Goal: Task Accomplishment & Management: Use online tool/utility

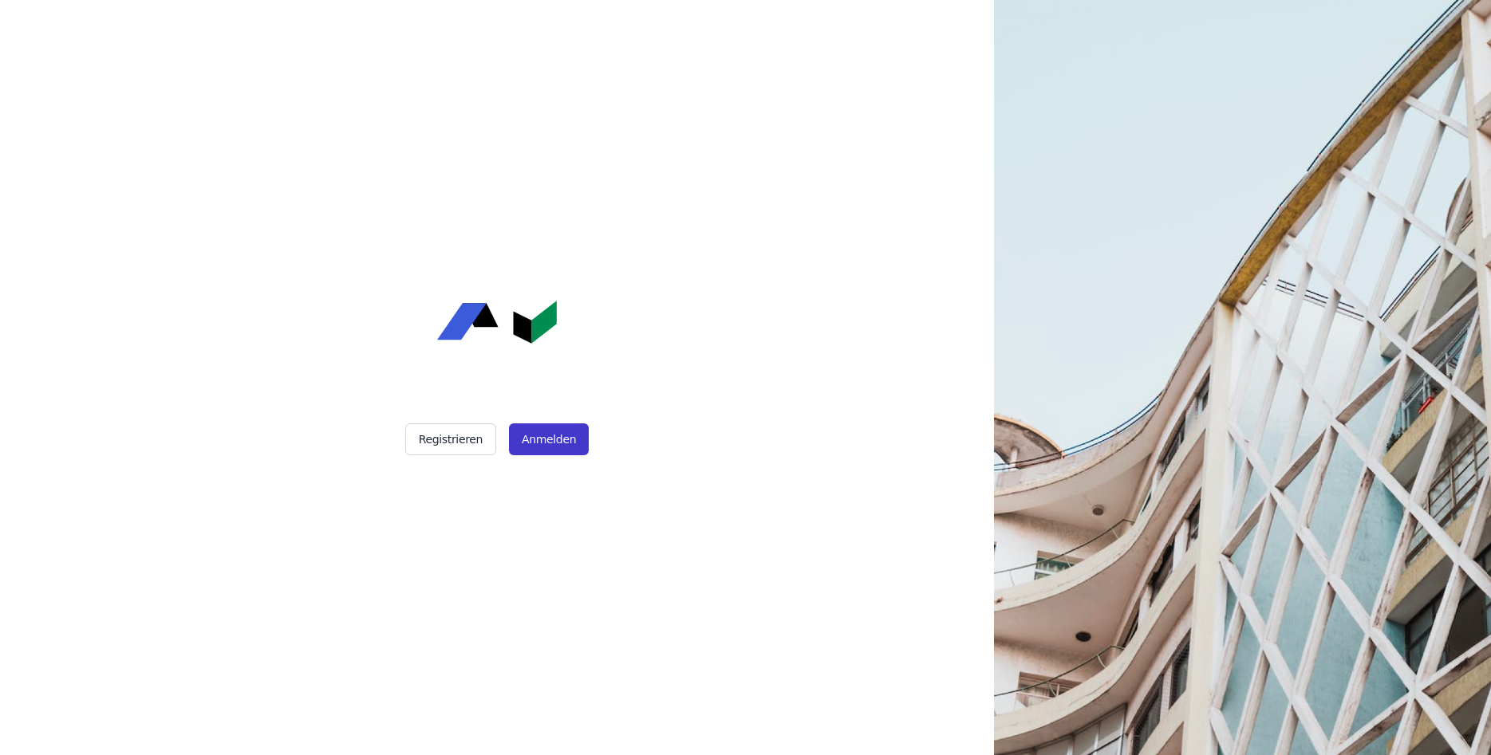
click at [534, 437] on button "Anmelden" at bounding box center [549, 440] width 80 height 32
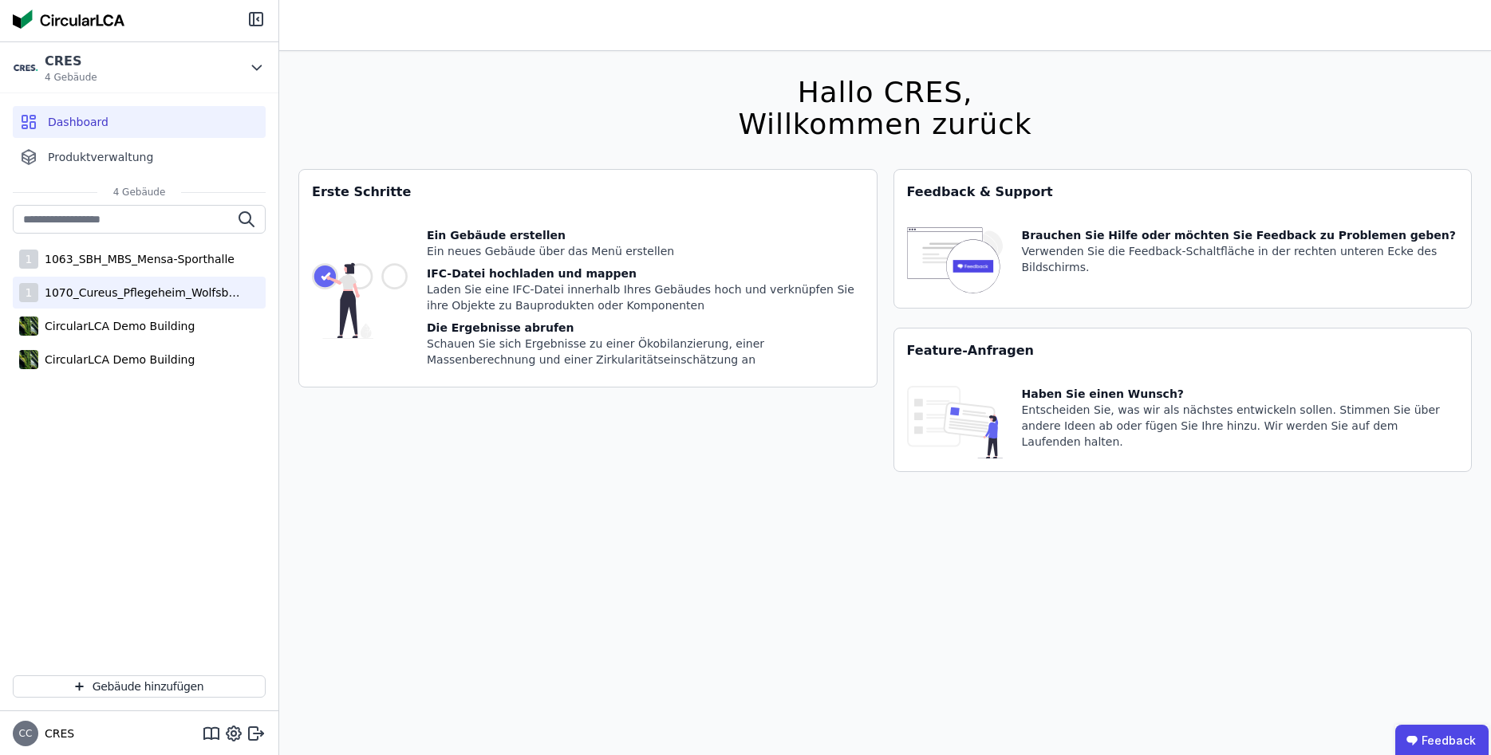
click at [101, 297] on div "1070_Cureus_Pflegeheim_Wolfsbüttel" at bounding box center [141, 293] width 207 height 16
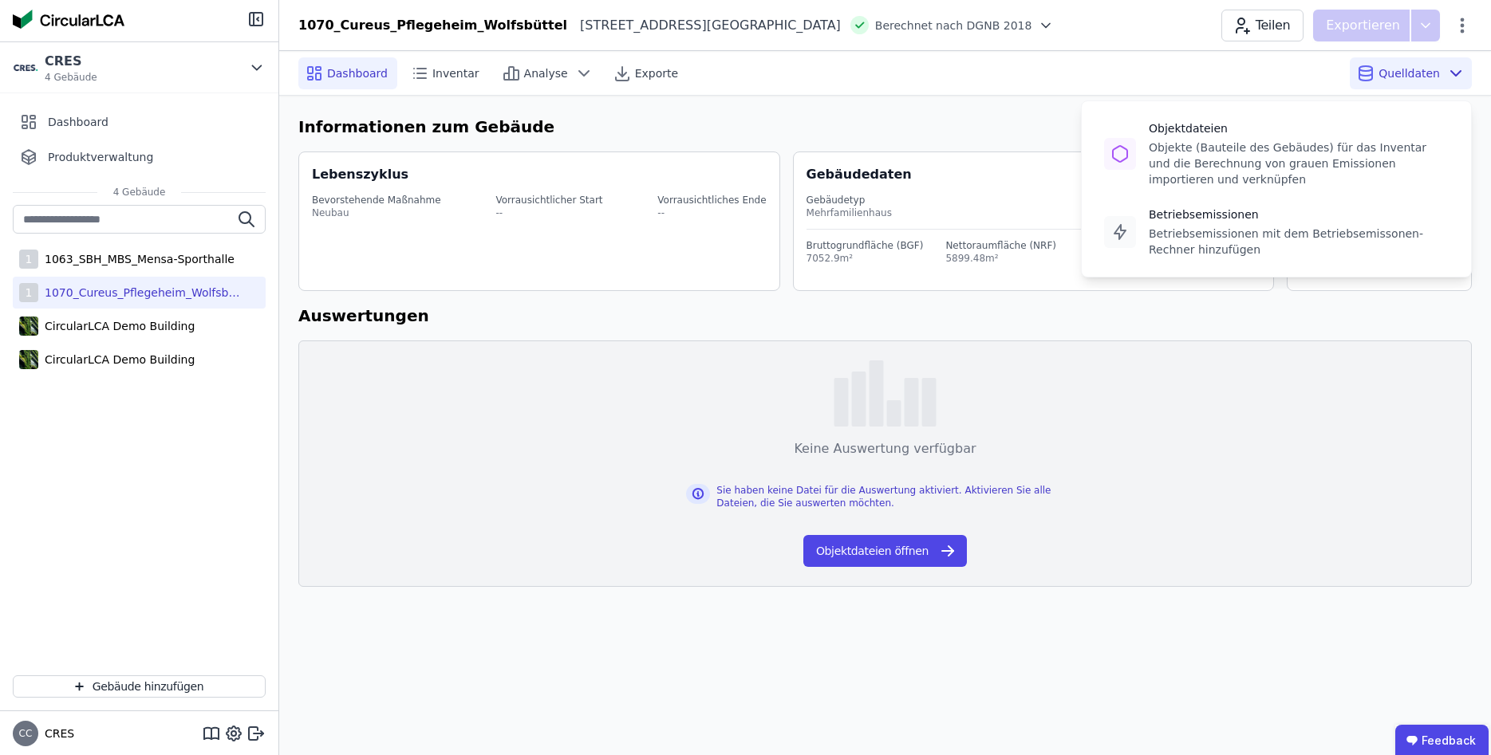
click at [1403, 73] on span "Quelldaten" at bounding box center [1408, 73] width 61 height 16
click at [1416, 79] on span "Quelldaten" at bounding box center [1408, 73] width 61 height 16
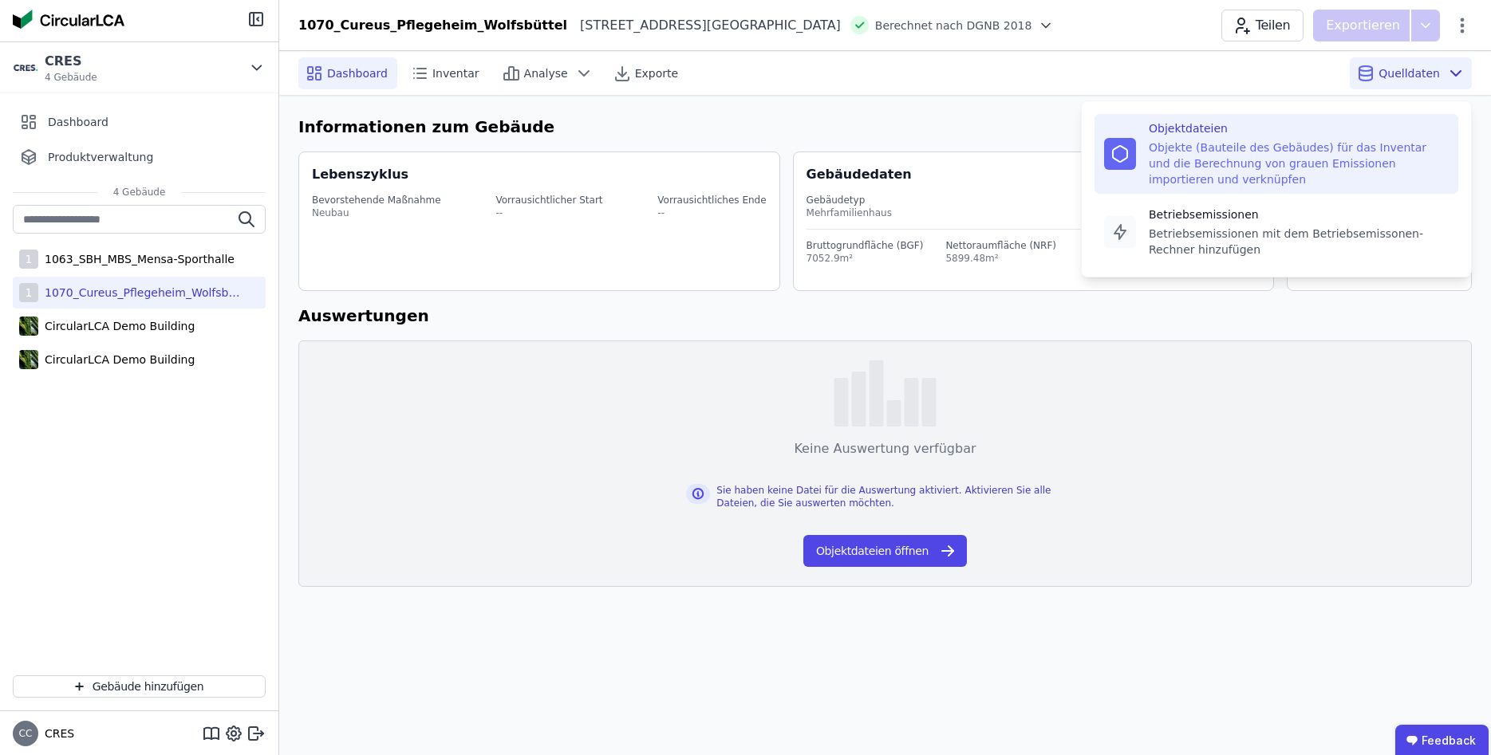
click at [1272, 146] on div "Objekte (Bauteile des Gebäudes) für das Inventar und die Berechnung von grauen …" at bounding box center [1299, 164] width 300 height 48
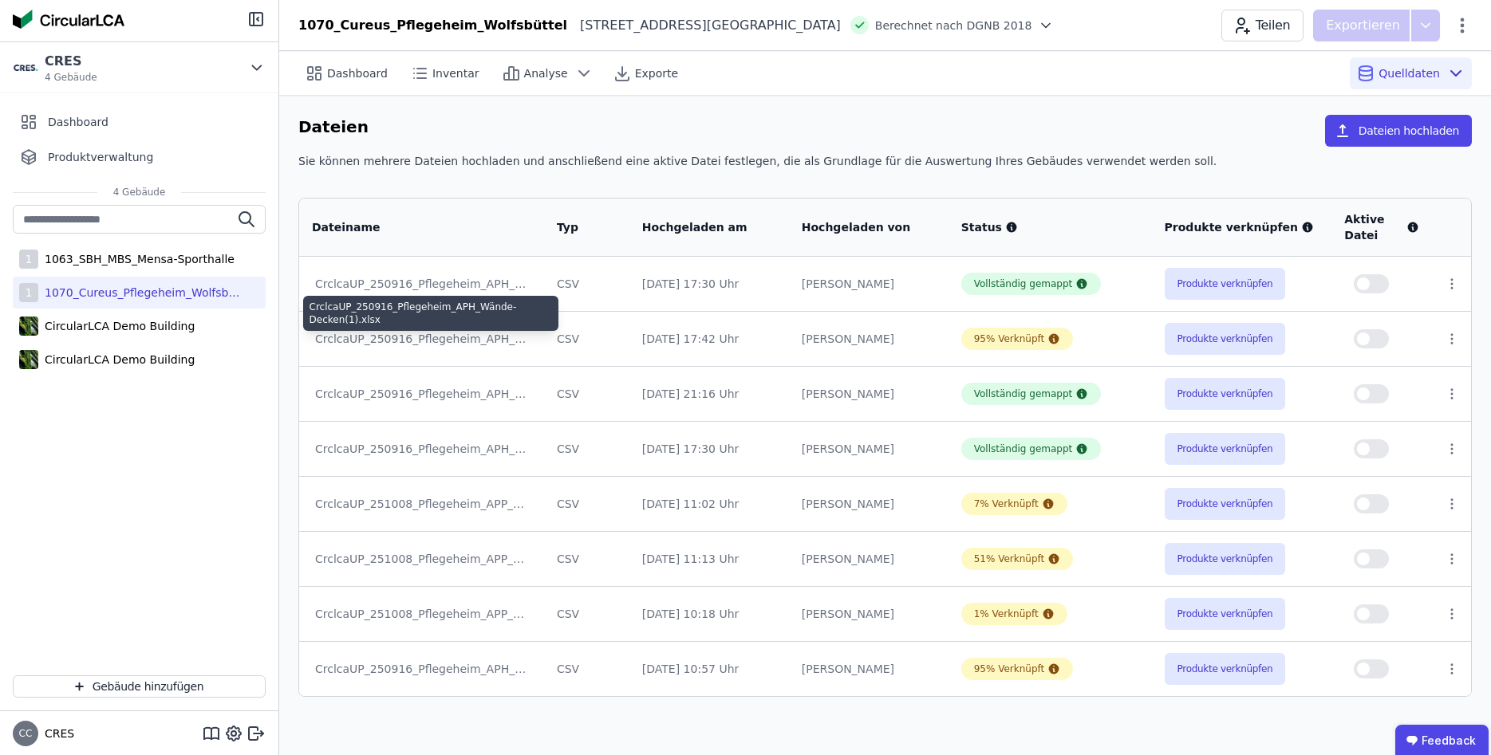
drag, startPoint x: 475, startPoint y: 341, endPoint x: 597, endPoint y: 341, distance: 121.3
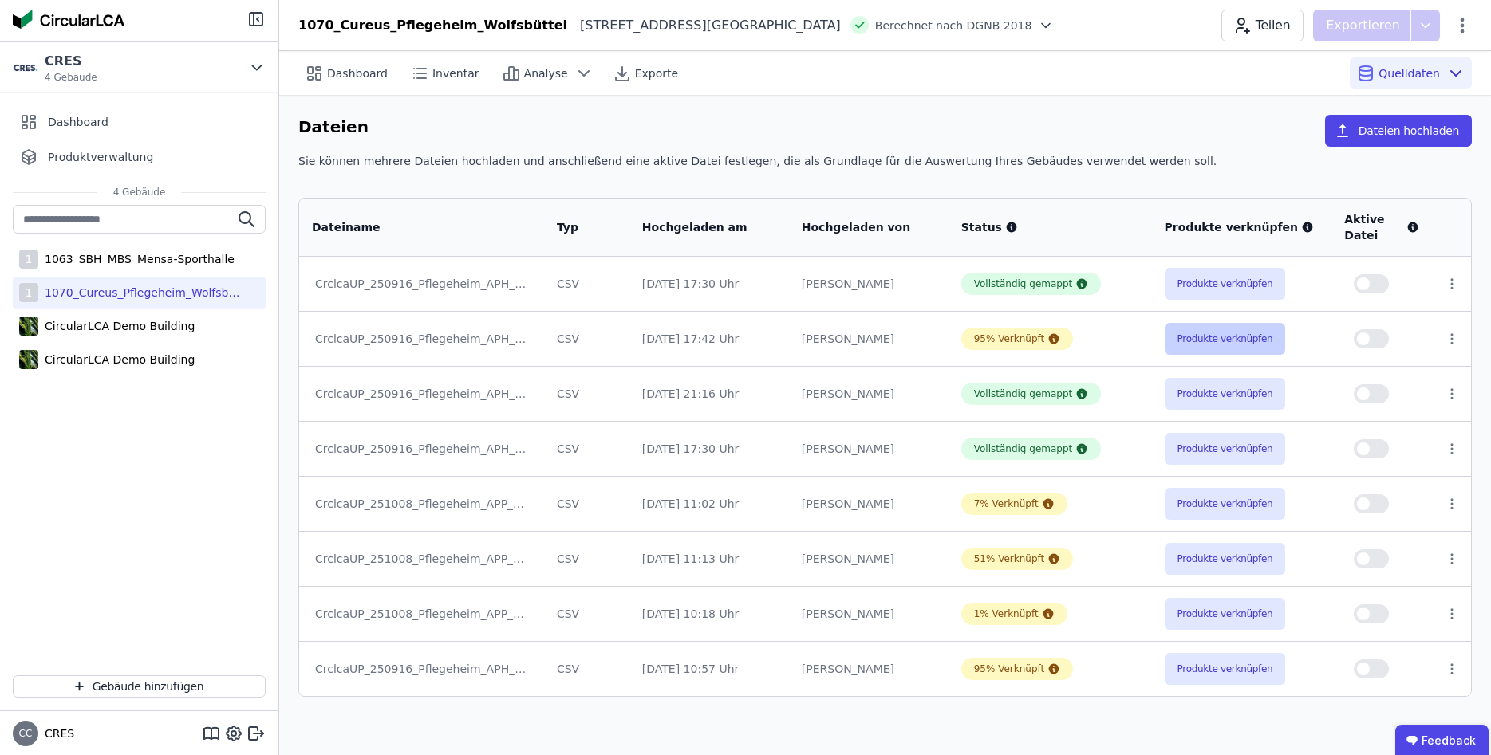
click at [1225, 339] on button "Produkte verknüpfen" at bounding box center [1225, 339] width 121 height 32
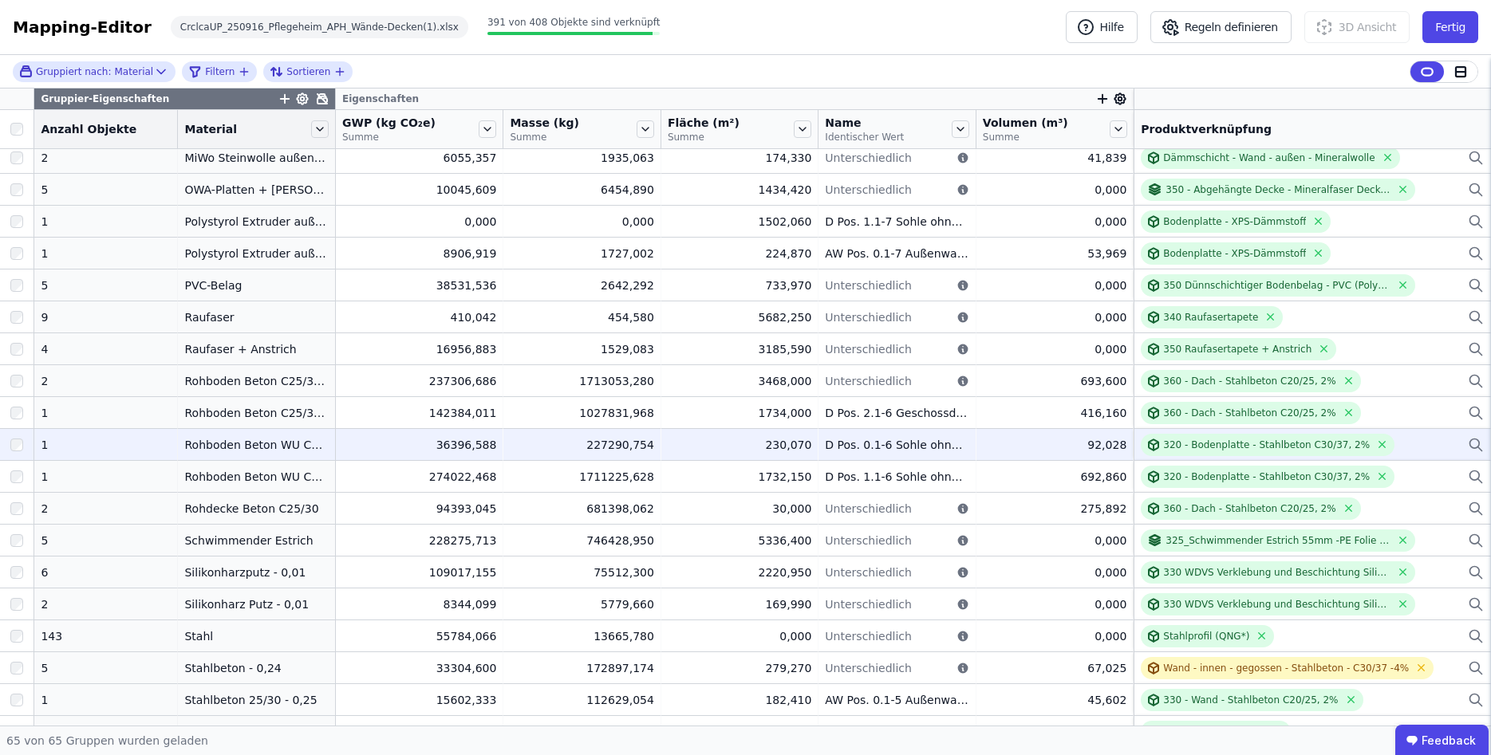
scroll to position [1340, 0]
